Goal: Check status: Check status

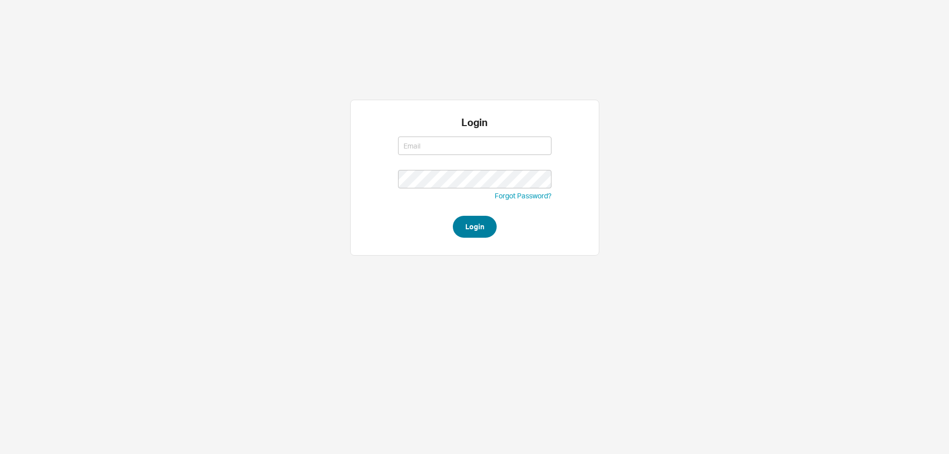
type input "[EMAIL_ADDRESS][DOMAIN_NAME]"
click at [468, 223] on button "Login" at bounding box center [475, 227] width 44 height 22
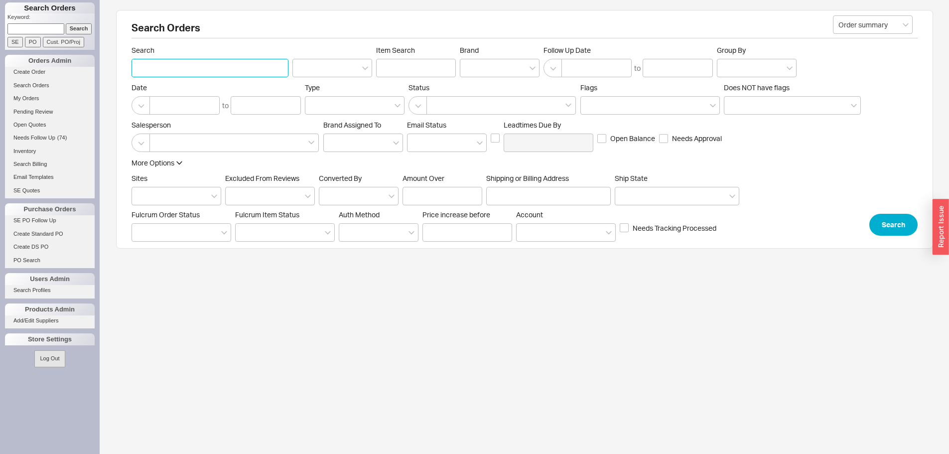
click at [180, 68] on input "Search" at bounding box center [210, 68] width 157 height 18
type input "978712"
click button "Search" at bounding box center [893, 225] width 48 height 22
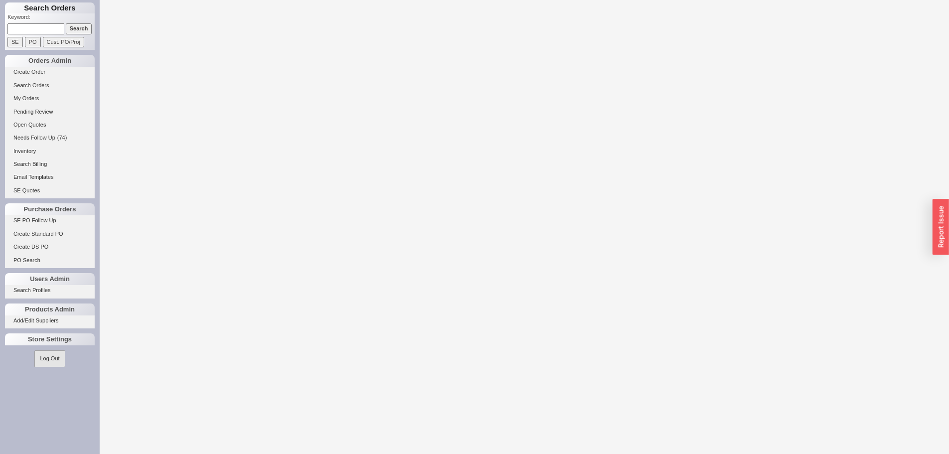
select select "LOW"
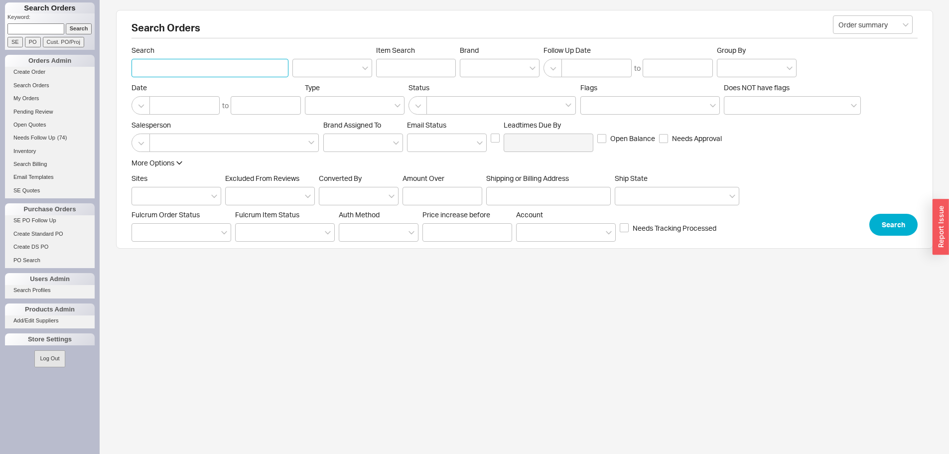
click at [204, 74] on input "Search" at bounding box center [210, 68] width 157 height 18
